Goal: Browse casually

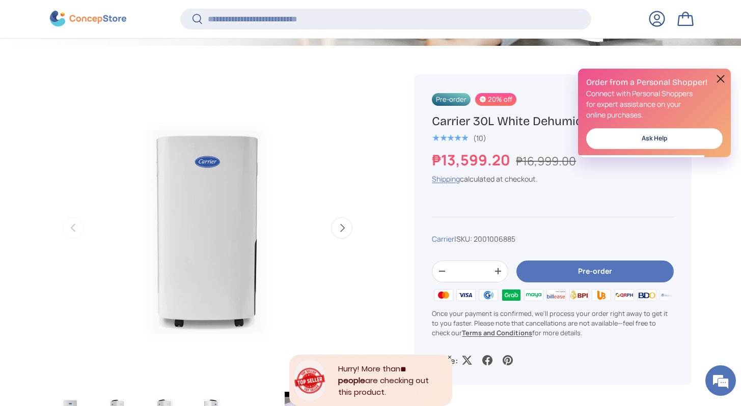
scroll to position [337, 0]
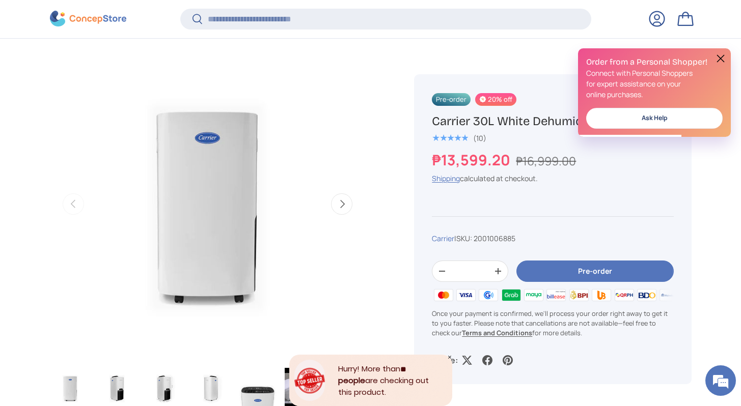
click at [721, 54] on button at bounding box center [720, 58] width 12 height 12
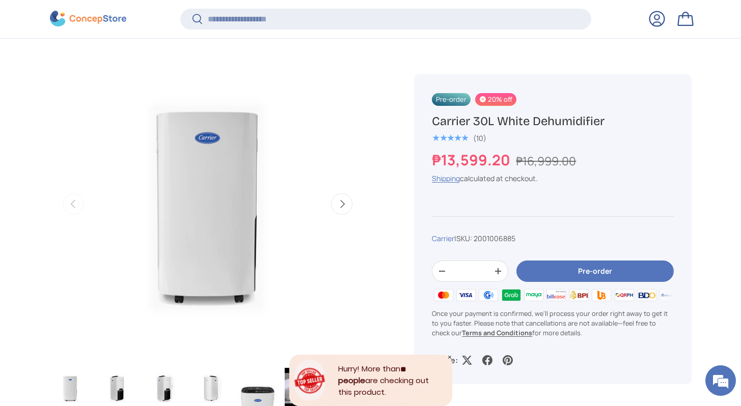
click at [450, 356] on icon "Close" at bounding box center [449, 357] width 3 height 3
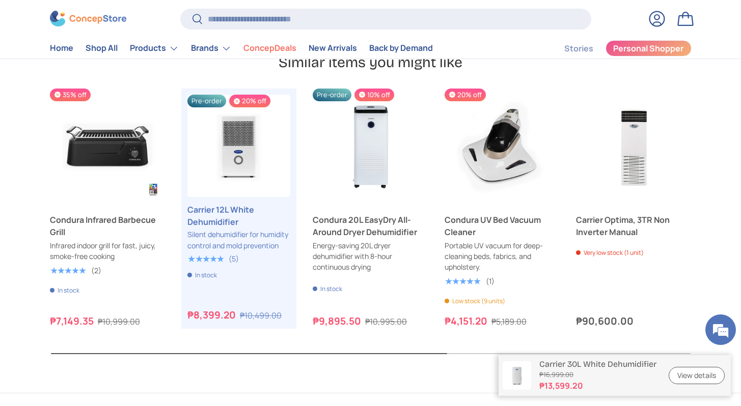
scroll to position [3432, 0]
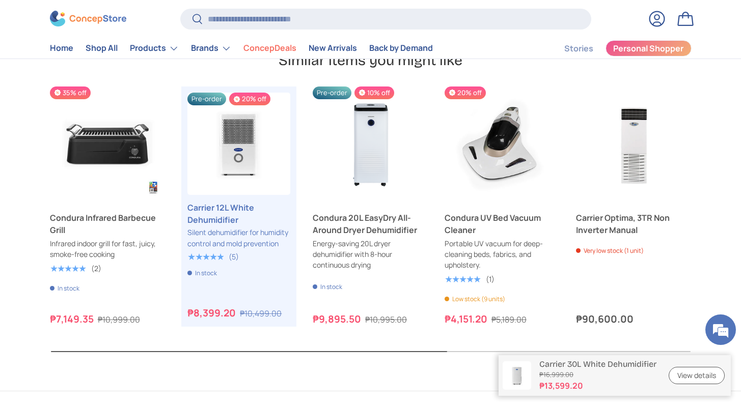
click at [0, 0] on button "Next" at bounding box center [0, 0] width 0 height 0
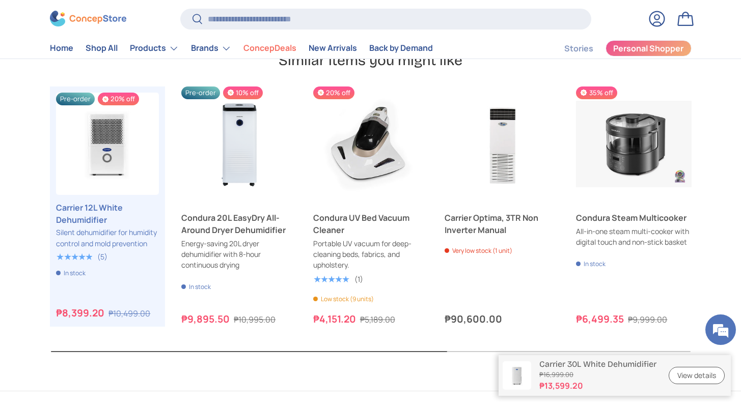
scroll to position [0, 131]
click at [0, 0] on button "Next" at bounding box center [0, 0] width 0 height 0
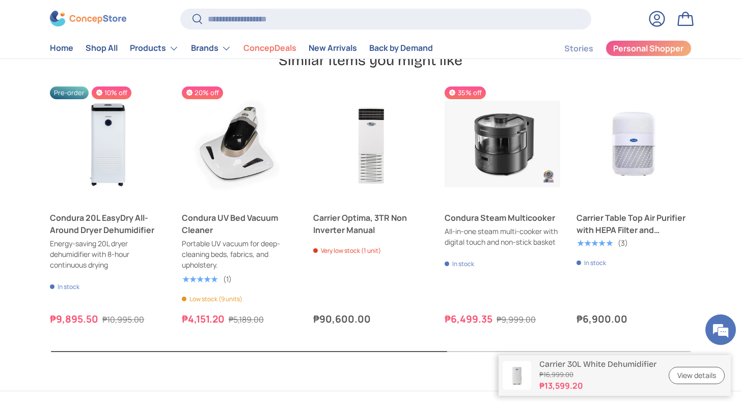
scroll to position [0, 263]
click at [0, 0] on button "Next" at bounding box center [0, 0] width 0 height 0
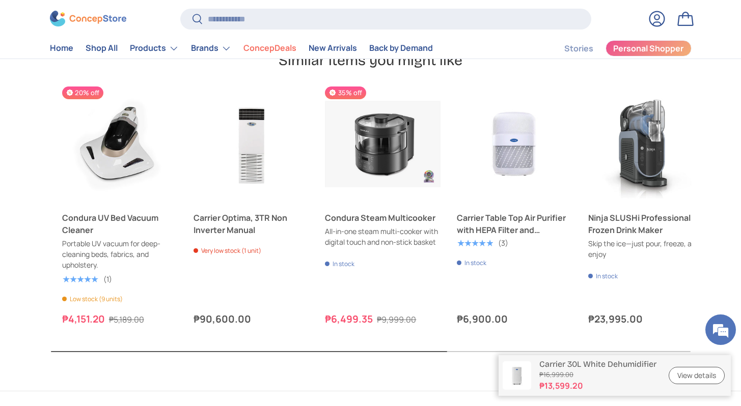
scroll to position [0, 394]
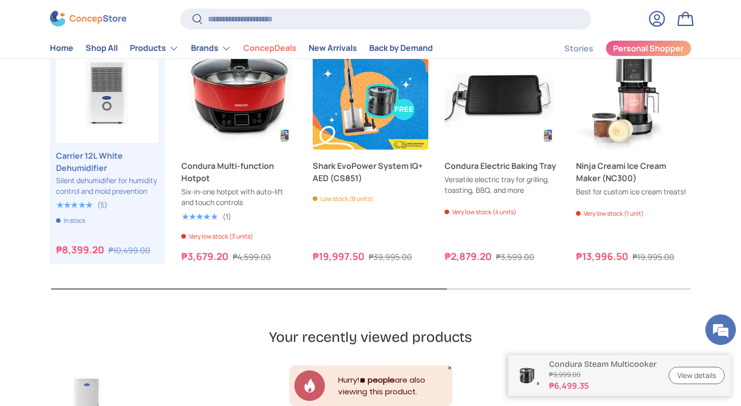
scroll to position [2552, 0]
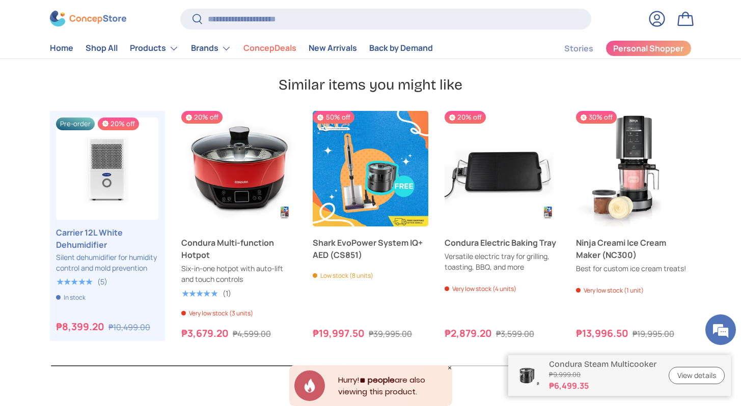
click at [0, 0] on button "Next" at bounding box center [0, 0] width 0 height 0
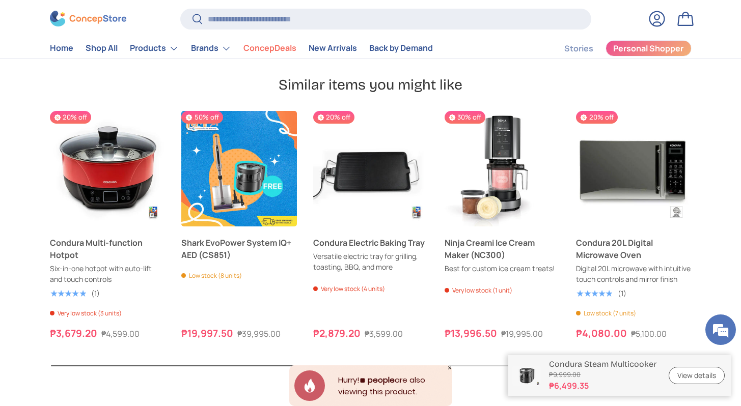
scroll to position [0, 131]
click at [0, 0] on button "Next" at bounding box center [0, 0] width 0 height 0
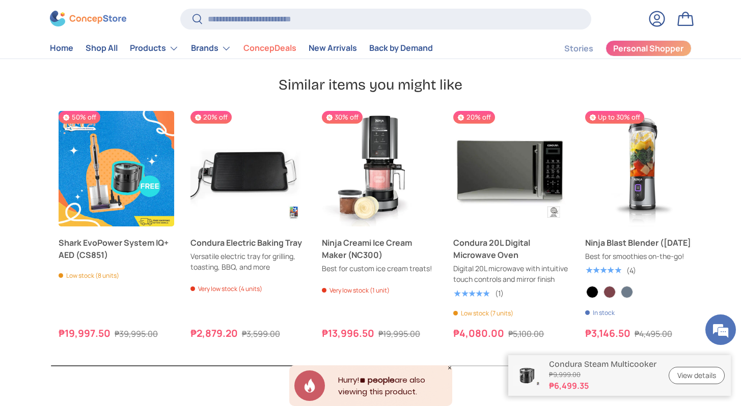
scroll to position [0, 263]
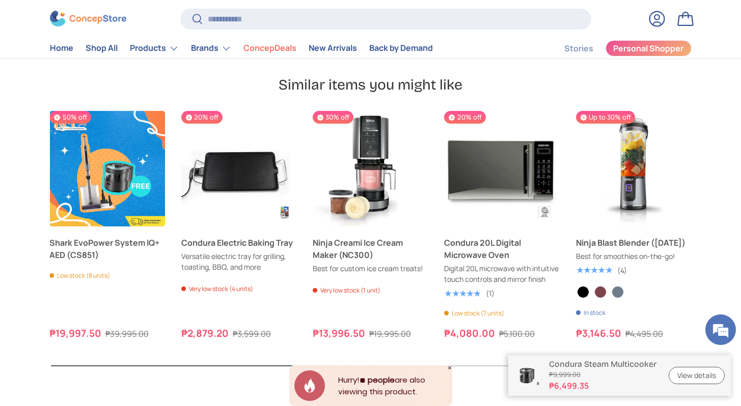
click at [0, 0] on button "Next" at bounding box center [0, 0] width 0 height 0
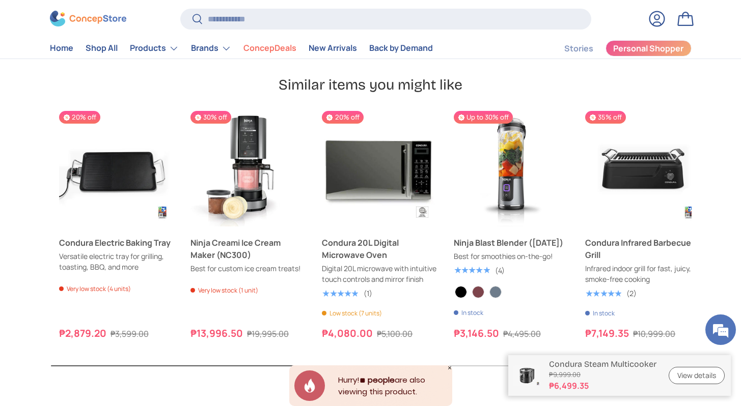
scroll to position [0, 394]
